Goal: Information Seeking & Learning: Learn about a topic

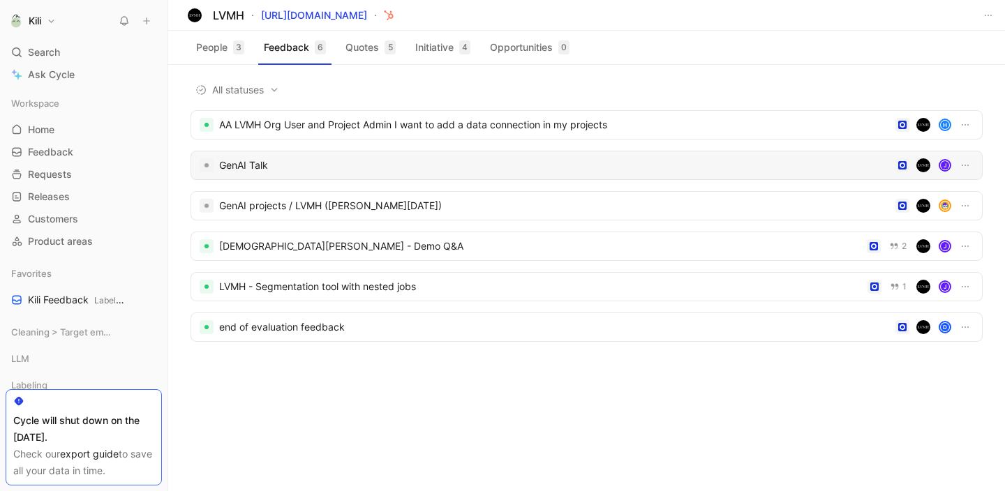
click at [315, 173] on div "GenAI Talk" at bounding box center [554, 165] width 670 height 17
click at [353, 208] on div "GenAI projects / LVMH ([PERSON_NAME][DATE])" at bounding box center [554, 205] width 670 height 17
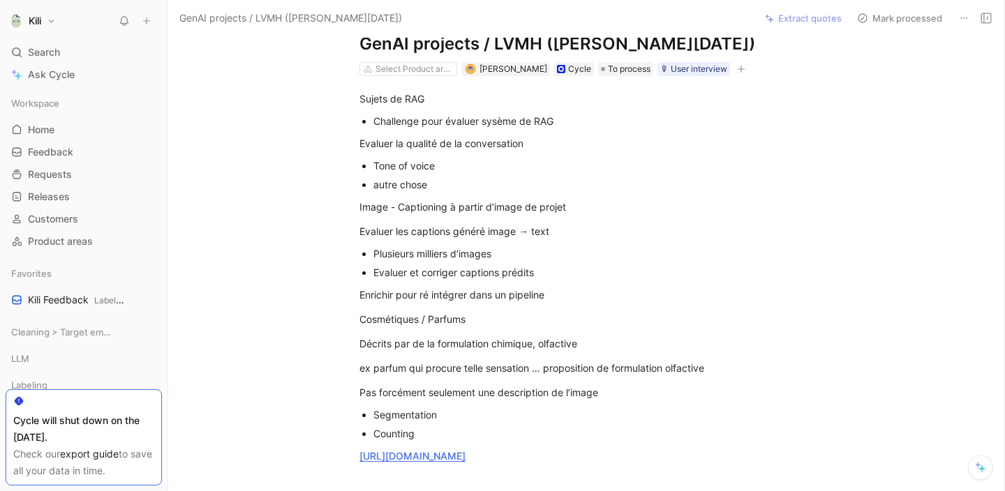
scroll to position [44, 0]
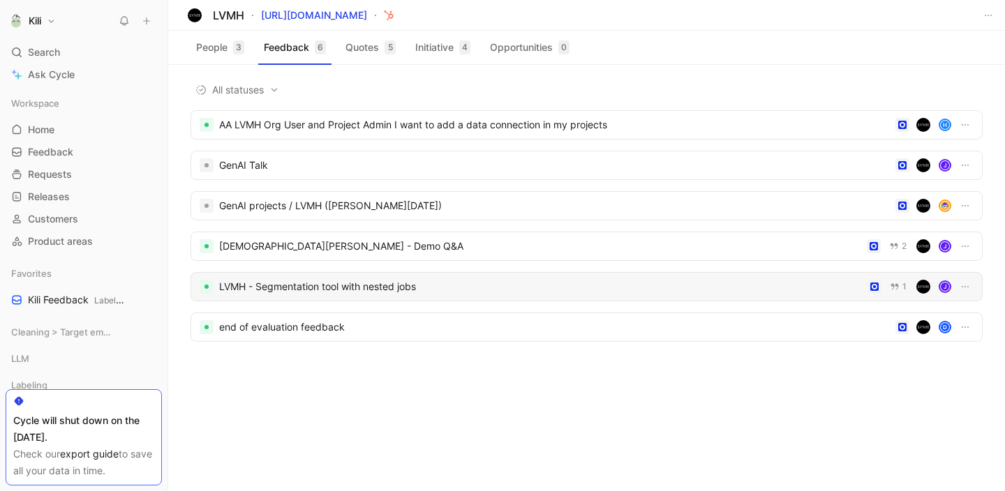
click at [331, 297] on div "LVMH - Segmentation tool with nested jobs 1 J" at bounding box center [586, 286] width 792 height 29
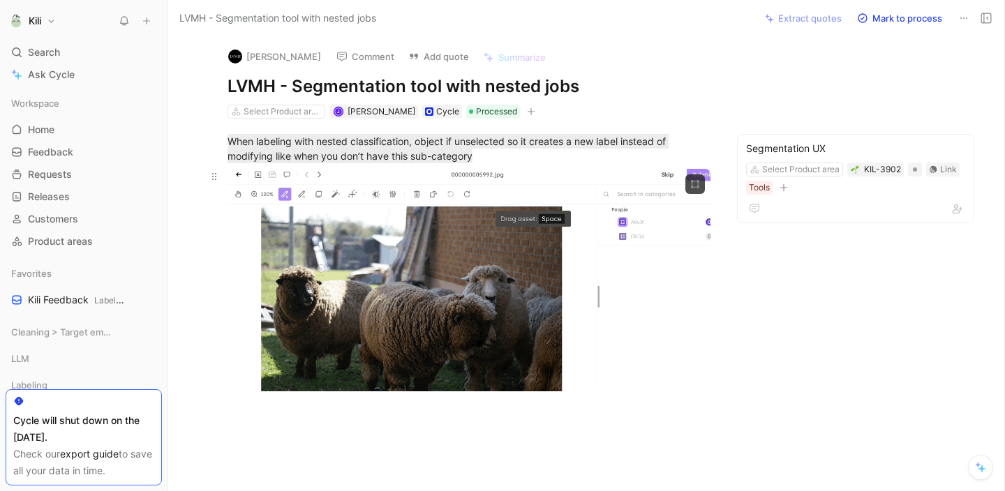
click at [449, 276] on body "Kili Search ⌘ K Ask Cycle Workspace Home G then H Feedback G then F Requests G …" at bounding box center [502, 245] width 1005 height 491
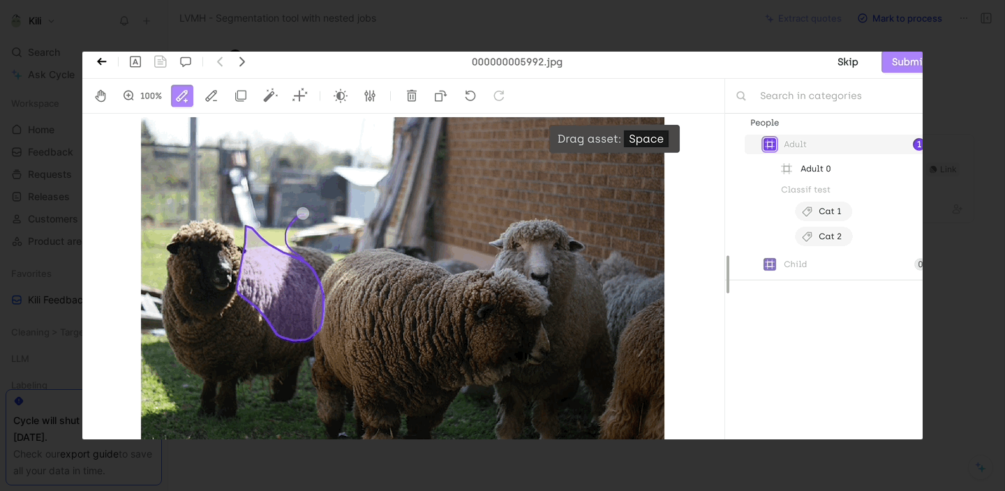
click at [771, 490] on div at bounding box center [502, 491] width 1005 height 0
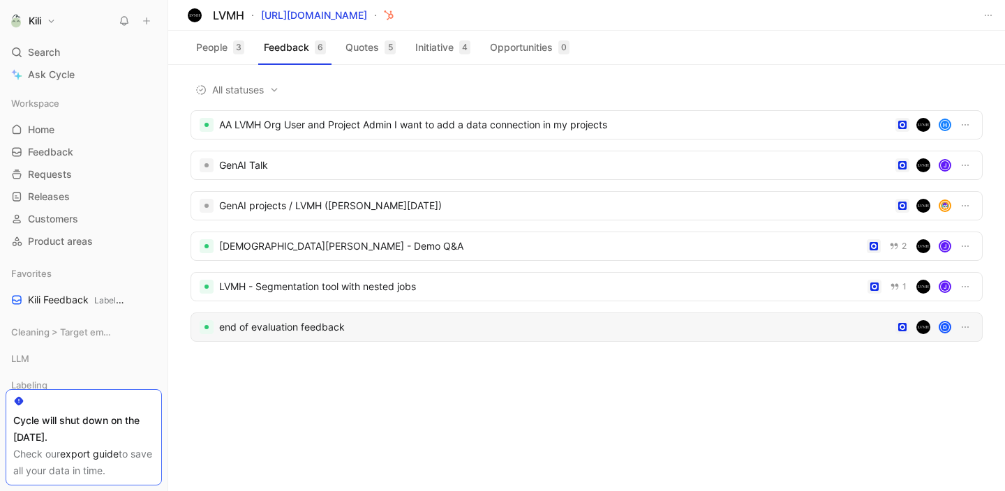
click at [328, 330] on div "end of evaluation feedback" at bounding box center [554, 327] width 670 height 17
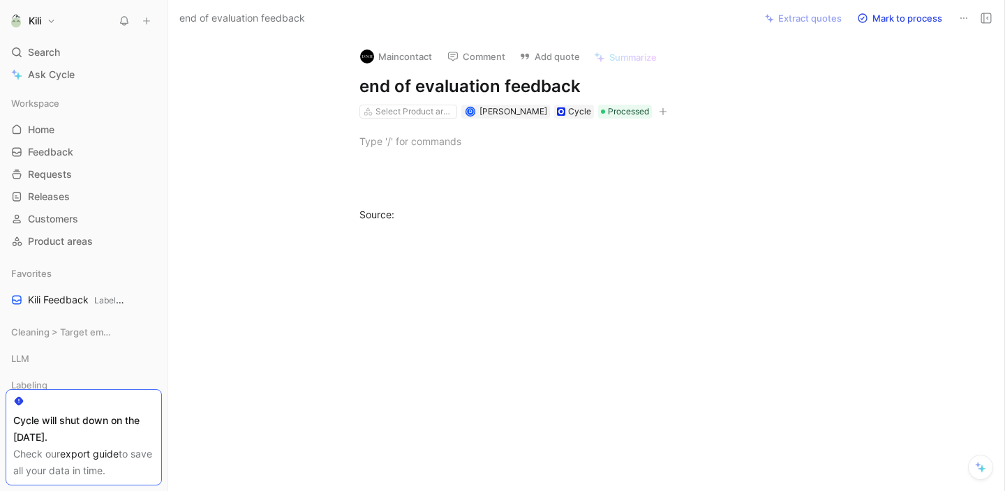
click at [507, 299] on div at bounding box center [600, 310] width 806 height 147
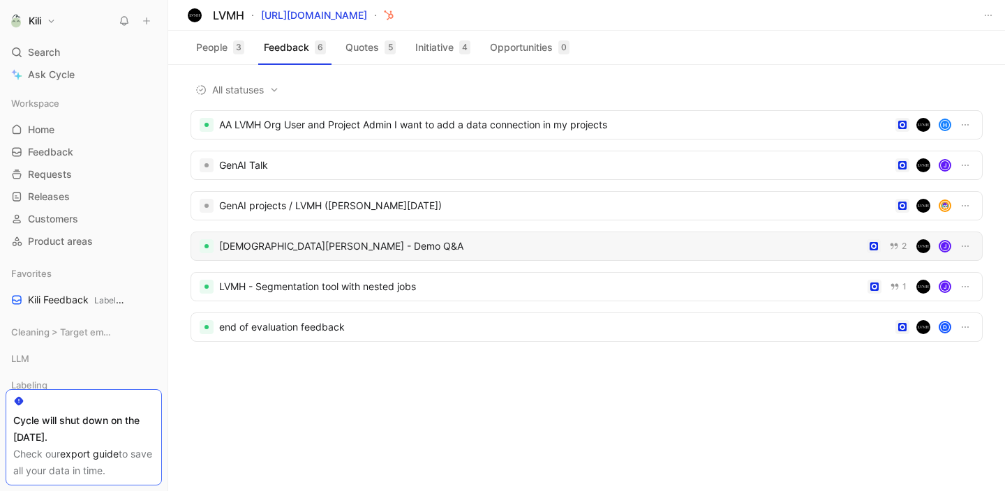
click at [333, 245] on div "[DEMOGRAPHIC_DATA][PERSON_NAME] - Demo Q&A" at bounding box center [540, 246] width 642 height 17
